Goal: Information Seeking & Learning: Find specific fact

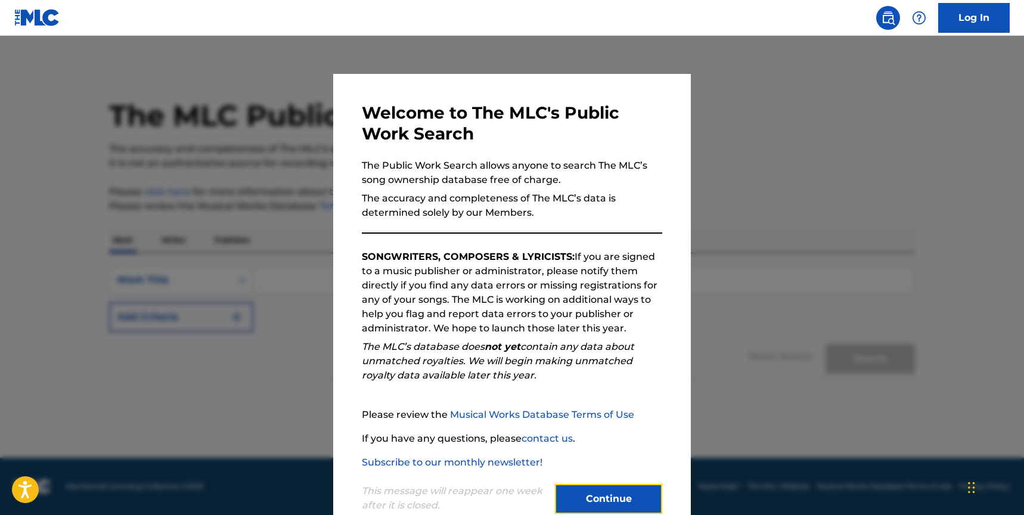
drag, startPoint x: 605, startPoint y: 491, endPoint x: 569, endPoint y: 458, distance: 49.0
click at [605, 491] on button "Continue" at bounding box center [608, 499] width 107 height 30
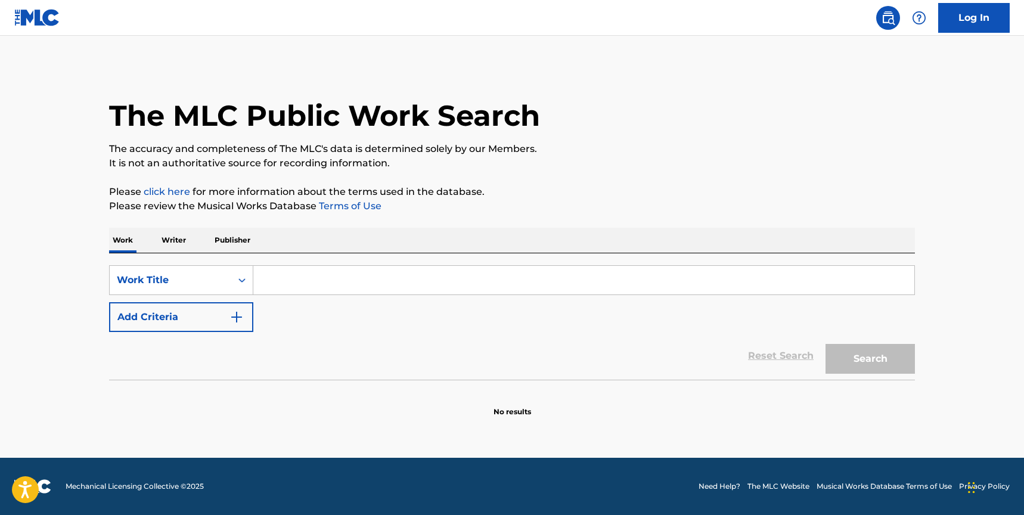
click at [370, 277] on input "Search Form" at bounding box center [583, 280] width 661 height 29
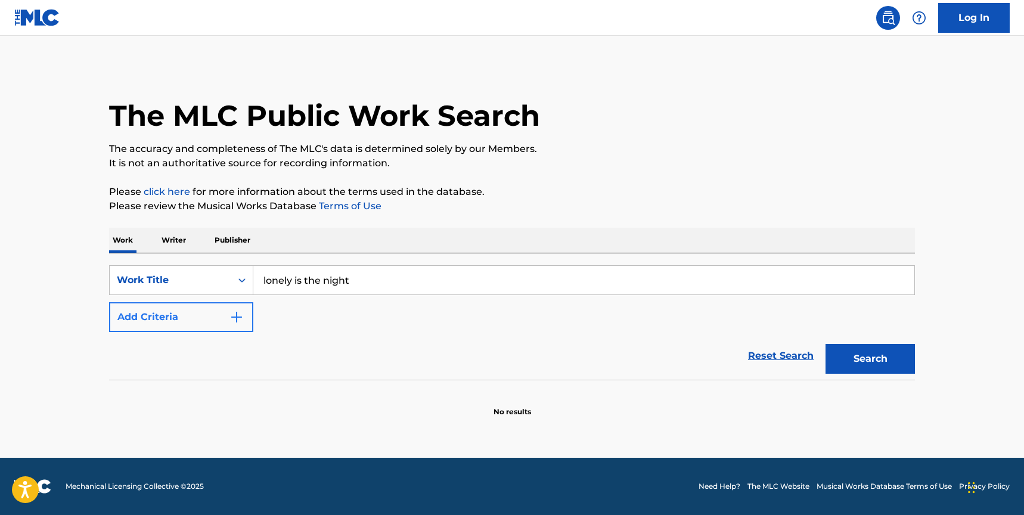
type input "lonely is the night"
click at [229, 313] on img "Search Form" at bounding box center [236, 317] width 14 height 14
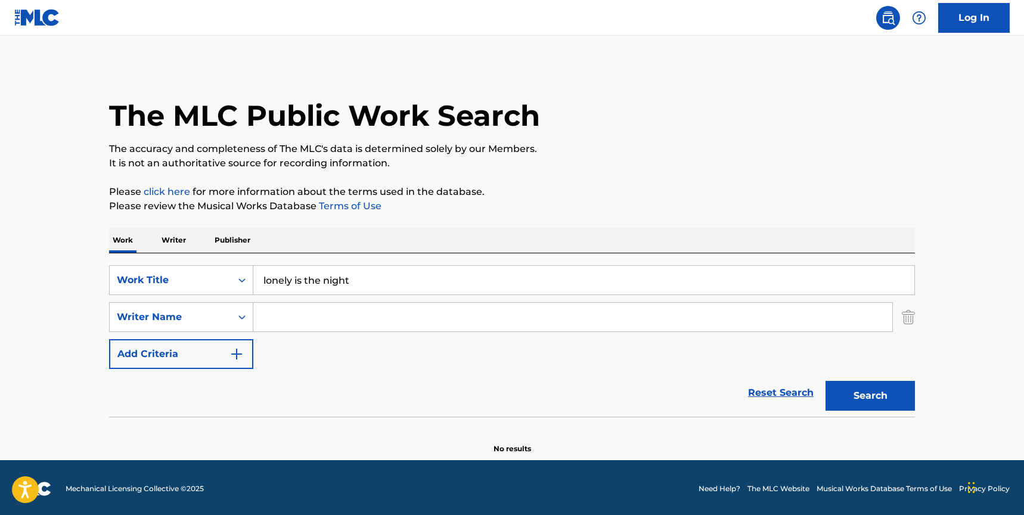
click at [329, 319] on input "Search Form" at bounding box center [572, 317] width 639 height 29
type input "squier"
click at [826, 381] on button "Search" at bounding box center [870, 396] width 89 height 30
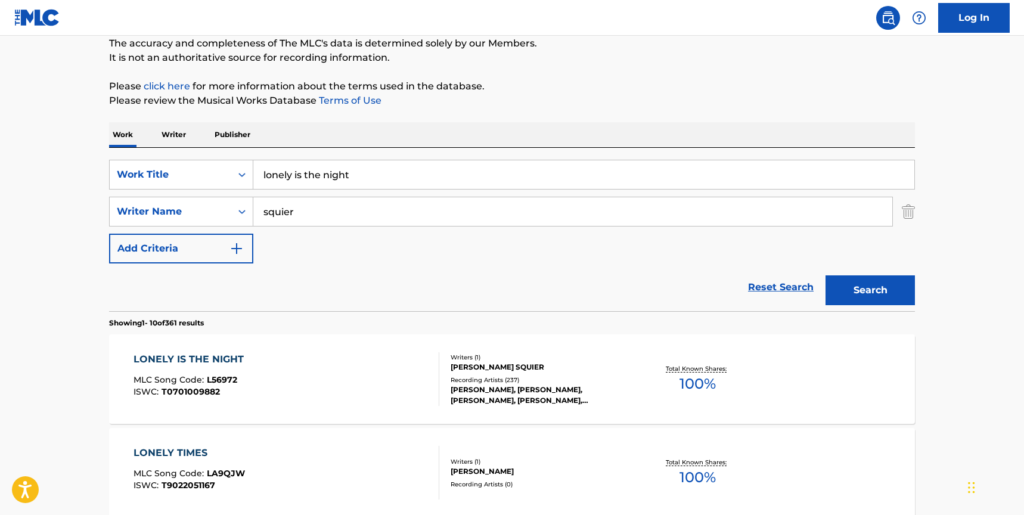
scroll to position [113, 0]
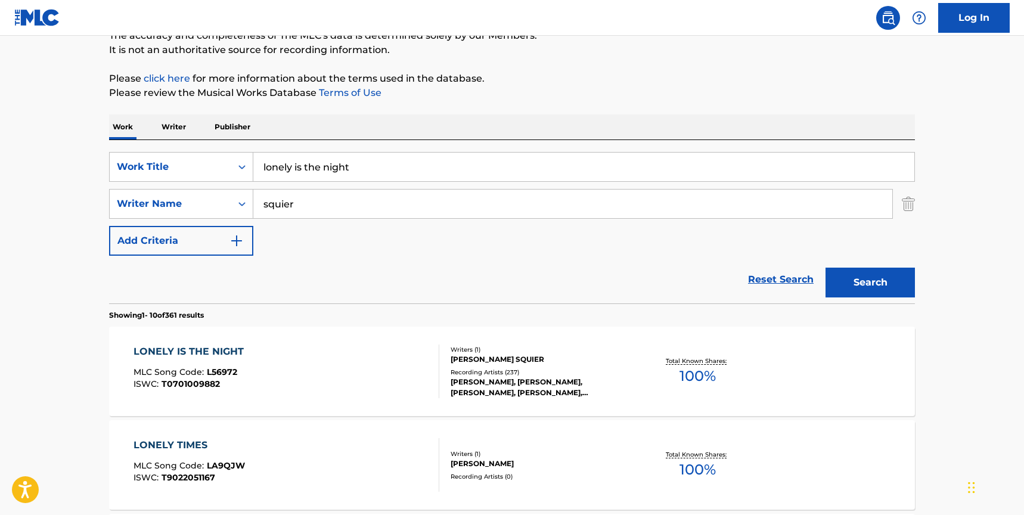
click at [352, 354] on div "LONELY IS THE NIGHT MLC Song Code : L56972 ISWC : T0701009882" at bounding box center [287, 372] width 306 height 54
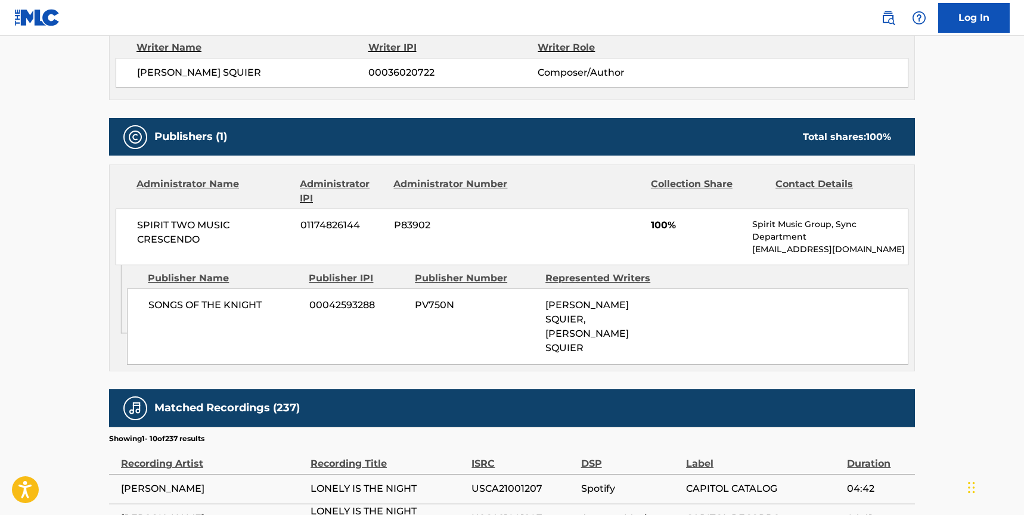
scroll to position [518, 0]
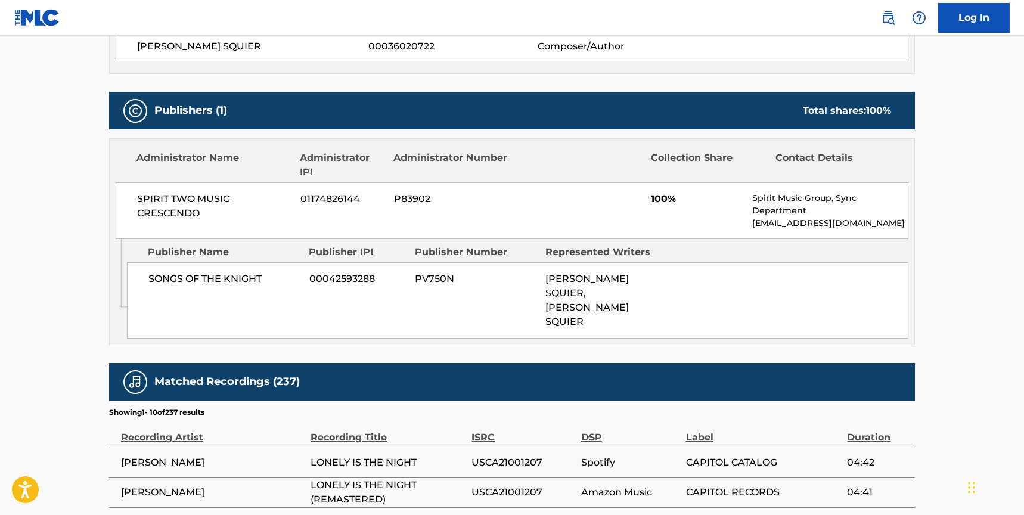
click at [138, 200] on span "SPIRIT TWO MUSIC CRESCENDO" at bounding box center [214, 206] width 154 height 29
